Goal: Task Accomplishment & Management: Complete application form

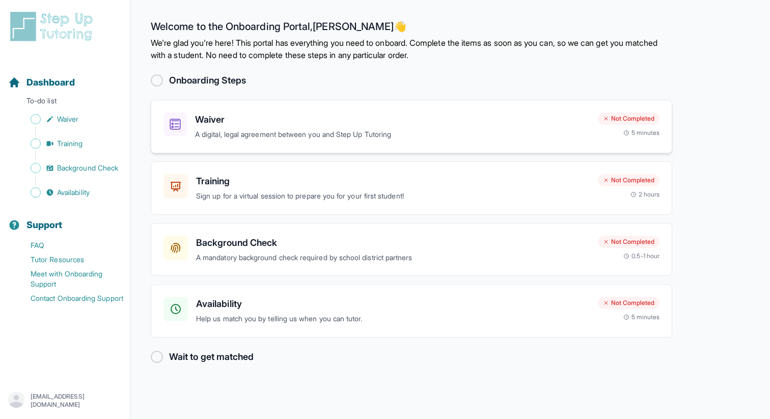
click at [236, 129] on p "A digital, legal agreement between you and Step Up Tutoring" at bounding box center [392, 135] width 395 height 12
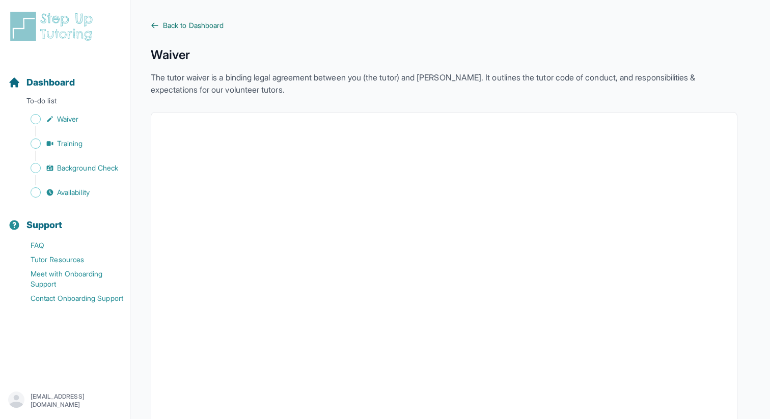
click at [160, 21] on link "Back to Dashboard" at bounding box center [444, 25] width 587 height 10
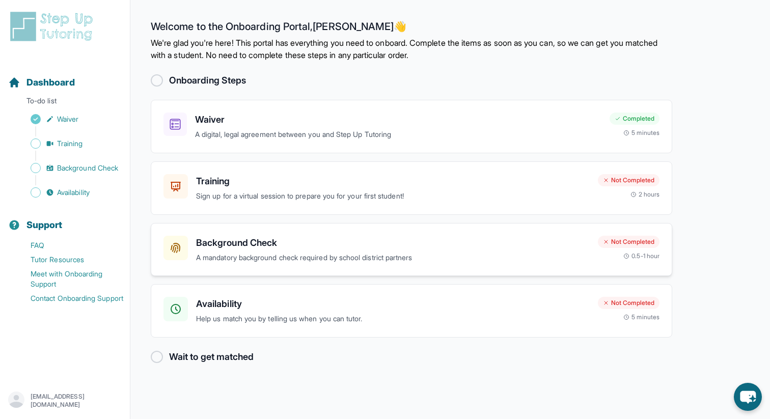
click at [456, 248] on h3 "Background Check" at bounding box center [393, 243] width 394 height 14
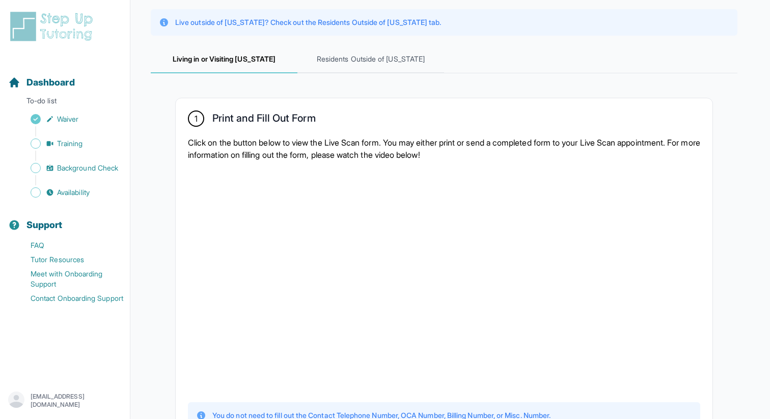
scroll to position [114, 0]
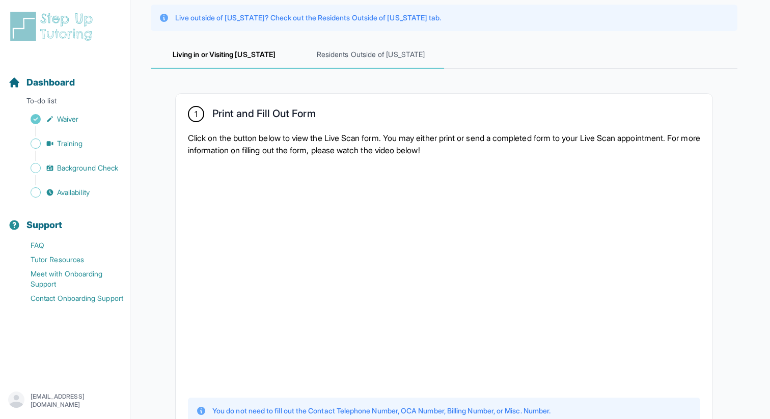
click at [372, 48] on span "Residents Outside of California" at bounding box center [370, 55] width 147 height 28
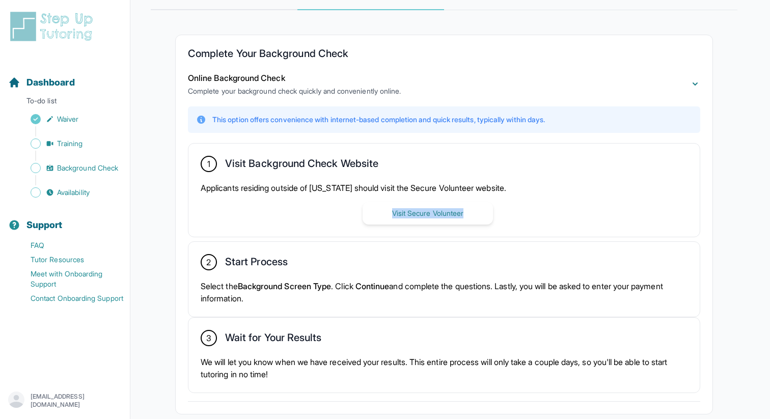
scroll to position [228, 0]
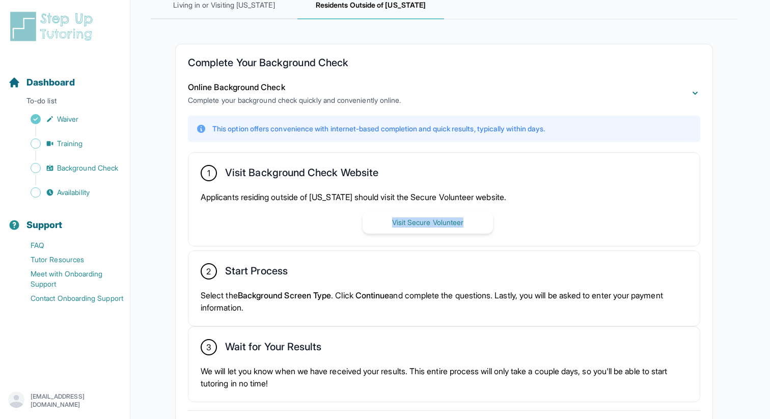
click at [551, 99] on button "Online Background Check Complete your background check quickly and conveniently…" at bounding box center [444, 93] width 512 height 24
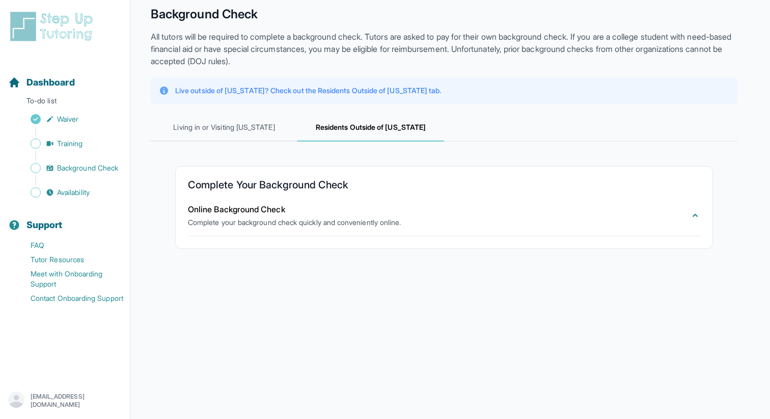
click at [336, 124] on span "Residents Outside of California" at bounding box center [370, 128] width 147 height 28
click at [359, 199] on div "Online Background Check Complete your background check quickly and conveniently…" at bounding box center [444, 215] width 512 height 41
click at [695, 221] on button "Online Background Check Complete your background check quickly and conveniently…" at bounding box center [444, 215] width 512 height 24
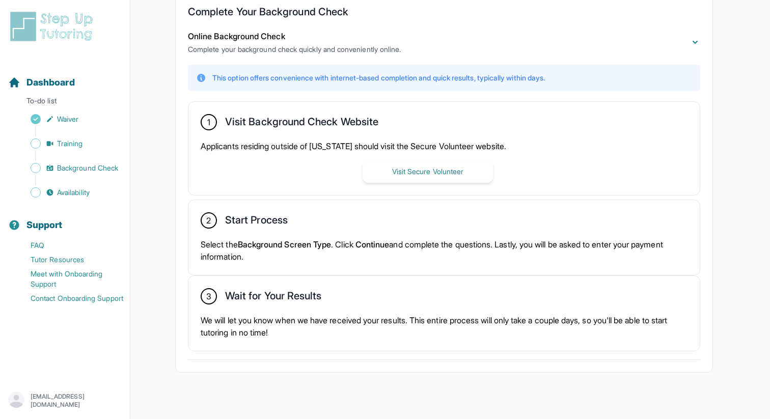
scroll to position [215, 0]
click at [497, 245] on p "Select the Background Screen Type . Click Continue and complete the questions. …" at bounding box center [444, 249] width 487 height 24
